Goal: Information Seeking & Learning: Learn about a topic

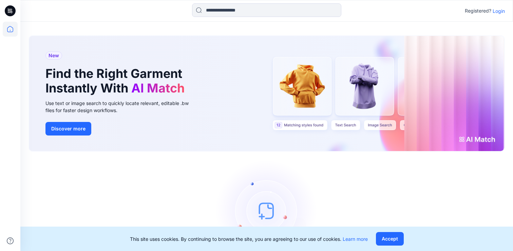
click at [507, 8] on div "Registered? Login" at bounding box center [266, 10] width 492 height 15
click at [499, 10] on p "Login" at bounding box center [499, 10] width 12 height 7
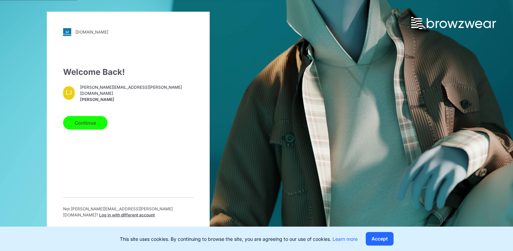
click at [86, 133] on div "Welcome Back! LJ lizzie.jones@nordstrom.com Lizzie Jones Continue Not lizzie.jo…" at bounding box center [128, 145] width 130 height 158
click at [80, 126] on button "Continue" at bounding box center [85, 123] width 44 height 14
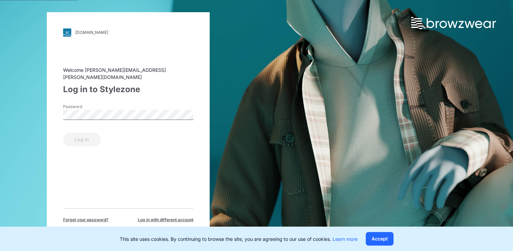
click at [89, 104] on label "Password" at bounding box center [86, 107] width 47 height 6
click at [88, 135] on button "Log in" at bounding box center [82, 140] width 38 height 14
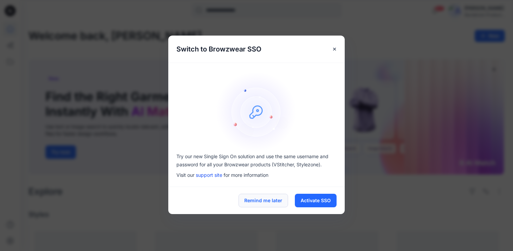
click at [269, 203] on button "Remind me later" at bounding box center [264, 201] width 50 height 14
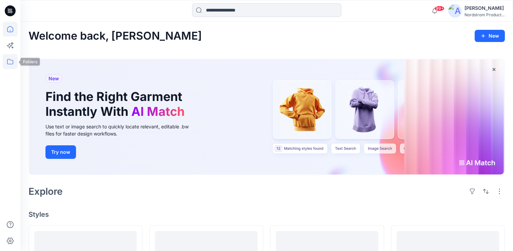
click at [13, 62] on icon at bounding box center [10, 61] width 15 height 15
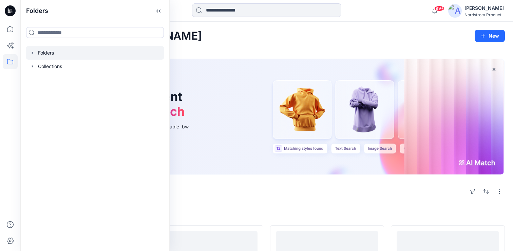
click at [47, 47] on div at bounding box center [95, 53] width 138 height 14
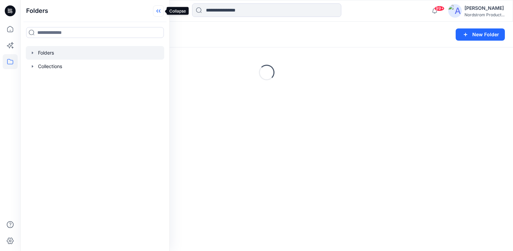
click at [159, 12] on icon at bounding box center [158, 10] width 11 height 11
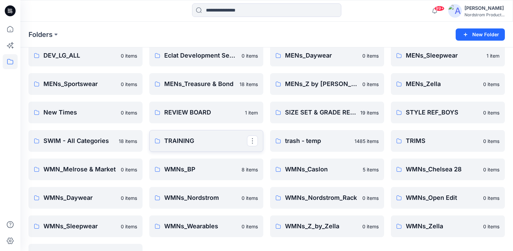
scroll to position [173, 0]
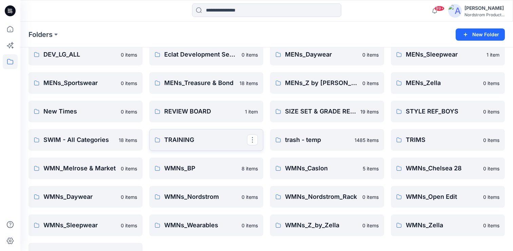
click at [182, 145] on p "TRAINING" at bounding box center [205, 139] width 83 height 9
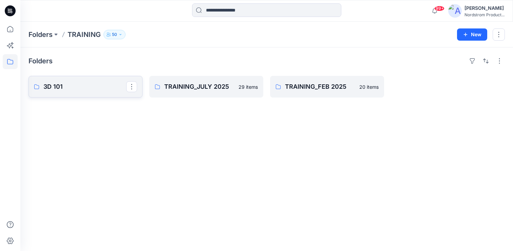
click at [73, 92] on link "3D 101" at bounding box center [85, 87] width 114 height 22
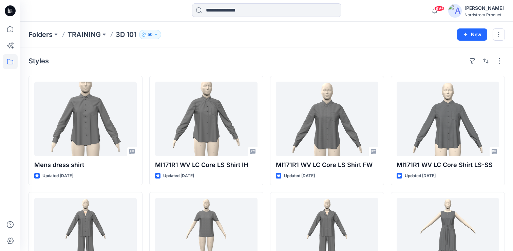
scroll to position [0, 0]
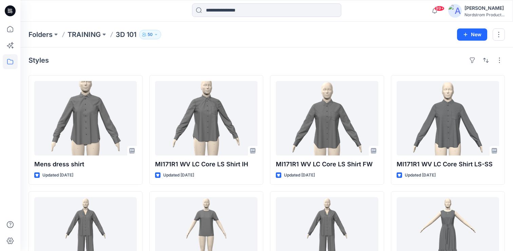
click at [319, 60] on div "Styles" at bounding box center [266, 60] width 476 height 11
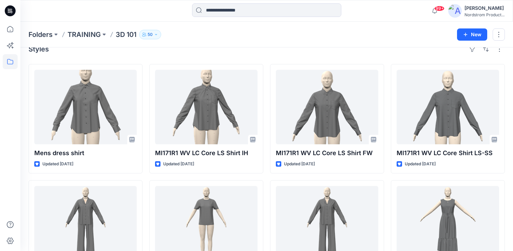
scroll to position [13, 0]
